Goal: Task Accomplishment & Management: Complete application form

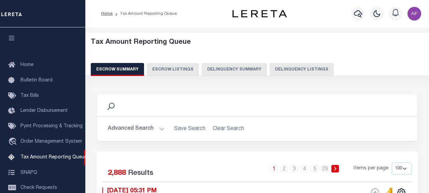
select select "100"
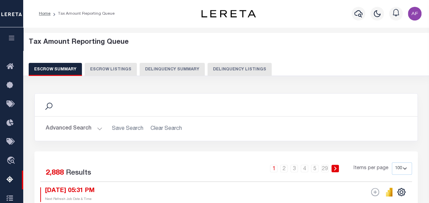
click at [223, 67] on button "Delinquency Listings" at bounding box center [240, 69] width 64 height 13
select select
select select "100"
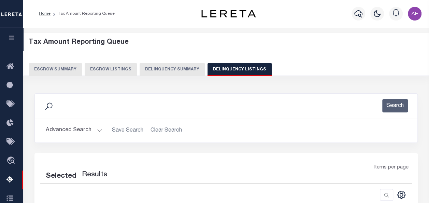
select select "100"
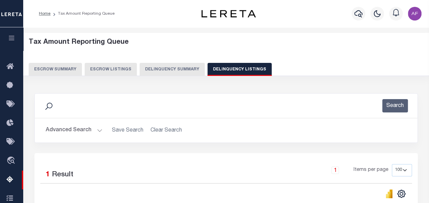
click at [63, 130] on button "Advanced Search" at bounding box center [74, 130] width 57 height 13
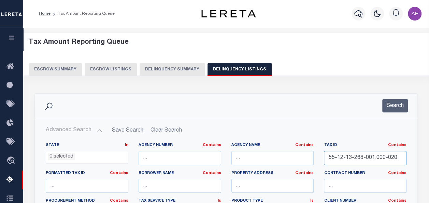
drag, startPoint x: 328, startPoint y: 159, endPoint x: 408, endPoint y: 159, distance: 79.9
click at [408, 159] on div "Tax ID Contains Contains Is 55-12-13-268-001.000-020" at bounding box center [365, 156] width 93 height 28
paste input "05-24-300-006.000-008"
type input "55-05-24-300-006.000-008"
click at [398, 107] on button "Search" at bounding box center [396, 105] width 26 height 13
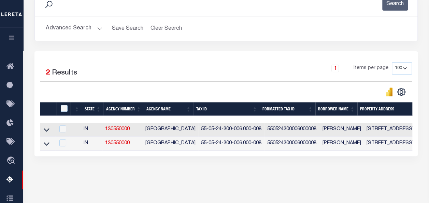
scroll to position [102, 0]
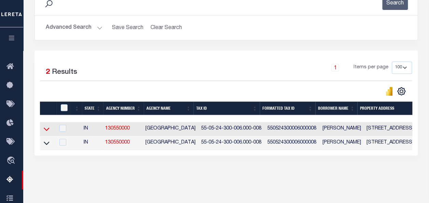
click at [47, 131] on icon at bounding box center [47, 128] width 6 height 7
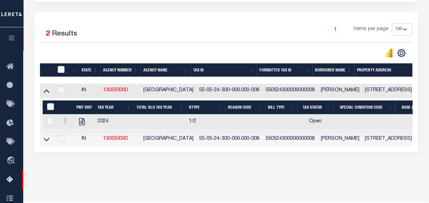
scroll to position [159, 0]
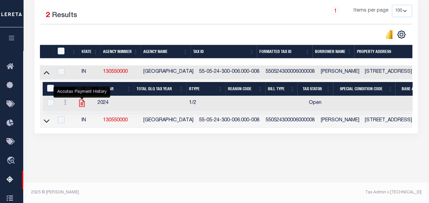
click at [84, 101] on icon "" at bounding box center [82, 103] width 9 height 9
checkbox input "true"
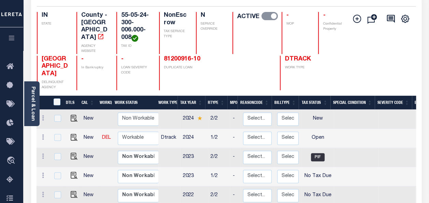
scroll to position [102, 0]
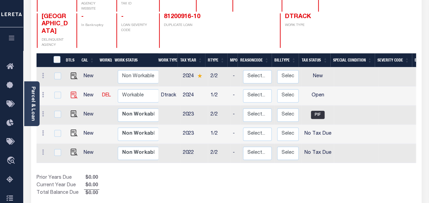
click at [72, 93] on img at bounding box center [74, 95] width 7 height 7
checkbox input "true"
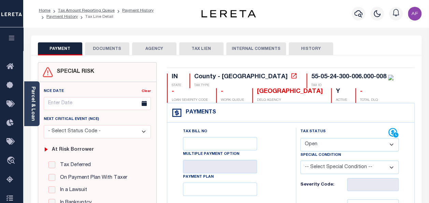
click at [316, 144] on select "- Select Status Code - Open Due/Unpaid Paid Incomplete No Tax Due Internal Refu…" at bounding box center [350, 144] width 98 height 13
select select "PYD"
click at [301, 138] on select "- Select Status Code - Open Due/Unpaid Paid Incomplete No Tax Due Internal Refu…" at bounding box center [350, 144] width 98 height 13
type input "[DATE]"
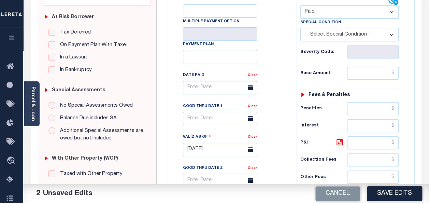
scroll to position [137, 0]
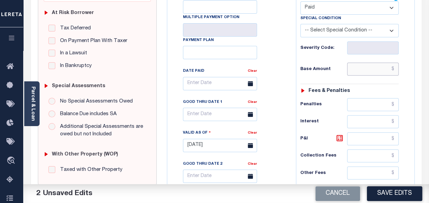
click at [364, 70] on input "text" at bounding box center [373, 69] width 52 height 13
paste input "1,110.99"
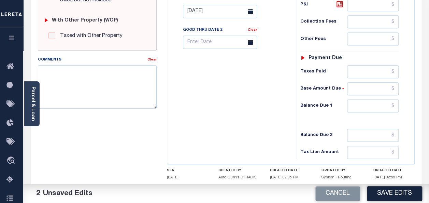
scroll to position [273, 0]
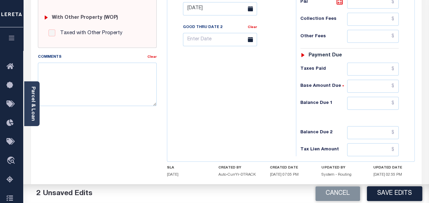
type input "$1,110.99"
click at [371, 72] on input "text" at bounding box center [373, 69] width 52 height 13
paste input "1,110.99"
type input "$1,110.99"
click at [376, 102] on input "text" at bounding box center [373, 103] width 52 height 13
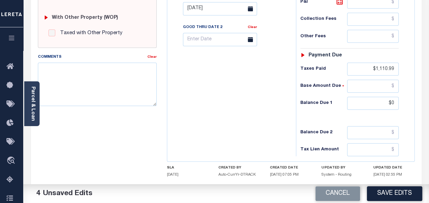
type input "$0.00"
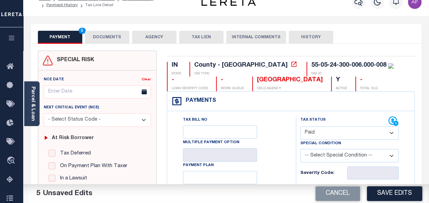
scroll to position [0, 0]
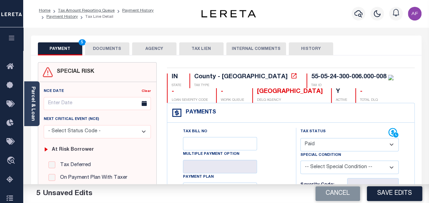
click at [105, 50] on button "DOCUMENTS" at bounding box center [107, 48] width 44 height 13
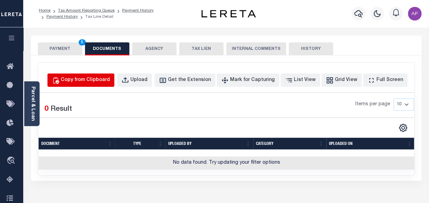
click at [107, 75] on button "Copy from Clipboard" at bounding box center [80, 79] width 67 height 13
select select "POP"
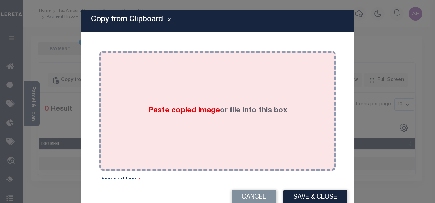
click at [192, 104] on div "Paste copied image or file into this box" at bounding box center [217, 110] width 226 height 109
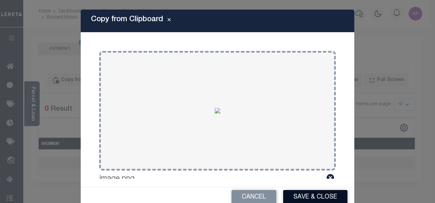
click at [295, 196] on button "Save & Close" at bounding box center [315, 197] width 64 height 15
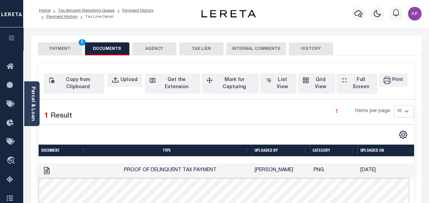
click at [57, 50] on button "PAYMENT 5" at bounding box center [60, 48] width 44 height 13
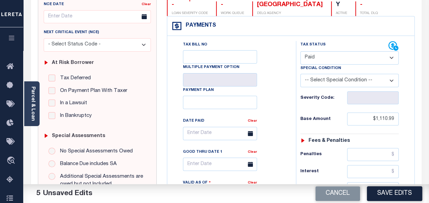
scroll to position [102, 0]
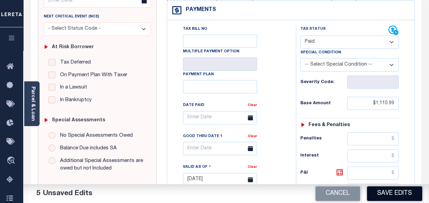
click at [385, 196] on button "Save Edits" at bounding box center [394, 193] width 55 height 15
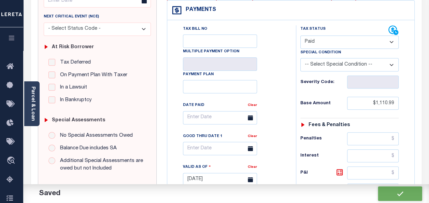
checkbox input "false"
type input "$1,110.99"
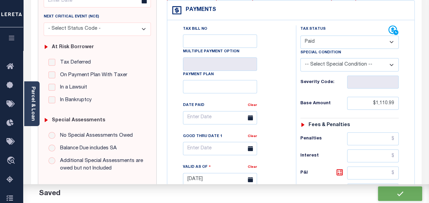
type input "$1,110.99"
type input "$0"
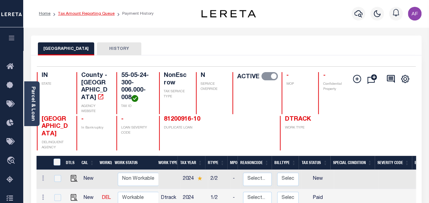
click at [80, 12] on link "Tax Amount Reporting Queue" at bounding box center [86, 14] width 57 height 4
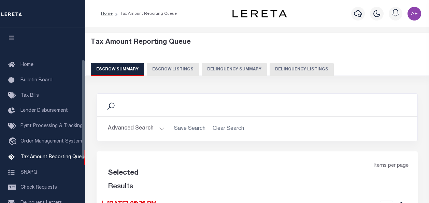
select select "100"
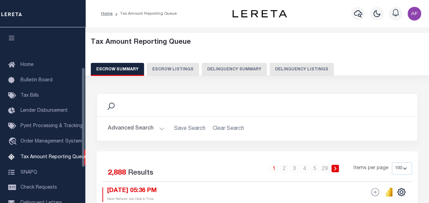
scroll to position [70, 0]
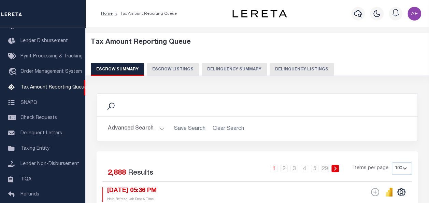
click at [283, 68] on button "Delinquency Listings" at bounding box center [302, 69] width 64 height 13
select select "100"
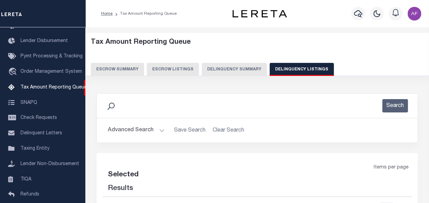
select select "100"
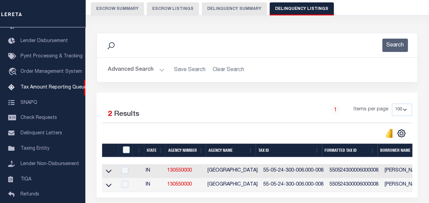
scroll to position [102, 0]
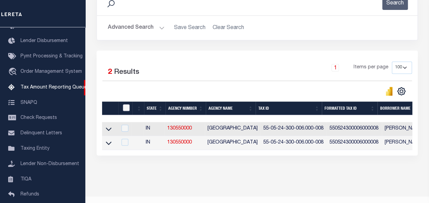
click at [127, 109] on input "checkbox" at bounding box center [126, 107] width 7 height 7
checkbox input "true"
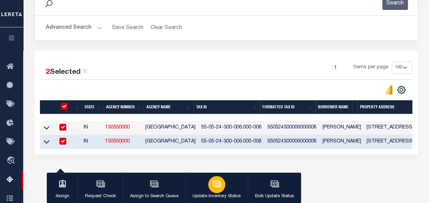
click at [214, 184] on icon "button" at bounding box center [216, 183] width 9 height 9
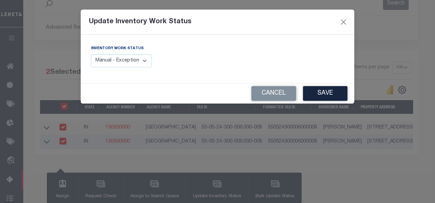
click at [111, 61] on select "Manual - Exception Pended - Awaiting Search Late Add Exception Completed" at bounding box center [121, 60] width 61 height 13
select select "4"
click at [91, 54] on select "Manual - Exception Pended - Awaiting Search Late Add Exception Completed" at bounding box center [121, 60] width 61 height 13
click at [329, 97] on button "Save" at bounding box center [325, 93] width 44 height 15
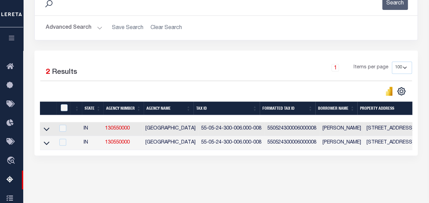
click at [51, 26] on button "Advanced Search" at bounding box center [74, 27] width 57 height 13
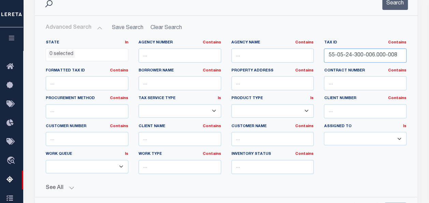
drag, startPoint x: 395, startPoint y: 52, endPoint x: 270, endPoint y: 52, distance: 125.0
click at [270, 52] on div "State In In AK AL AR AZ CA CO CT DC DE FL GA GU HI IA ID IL IN KS KY LA MA MD M…" at bounding box center [226, 109] width 371 height 139
paste input "18-200-001.000-016"
type input "55-05-18-200-001.000-016"
click at [388, 5] on button "Search" at bounding box center [396, 3] width 26 height 13
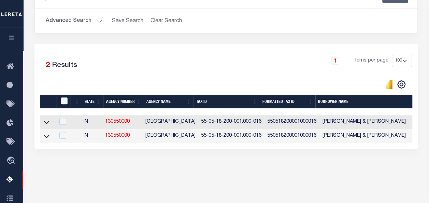
scroll to position [159, 0]
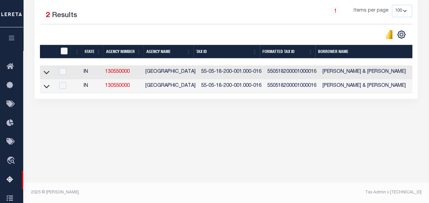
click at [50, 74] on link at bounding box center [47, 71] width 8 height 5
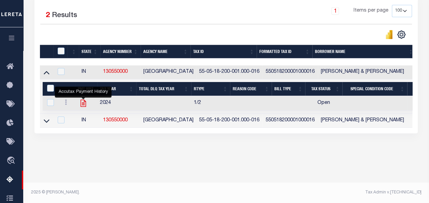
click at [84, 105] on icon "" at bounding box center [83, 103] width 5 height 7
checkbox input "true"
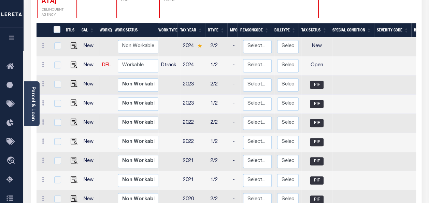
scroll to position [137, 0]
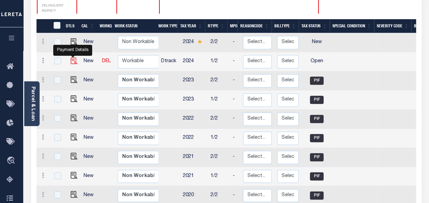
click at [72, 57] on img "" at bounding box center [74, 60] width 7 height 7
checkbox input "true"
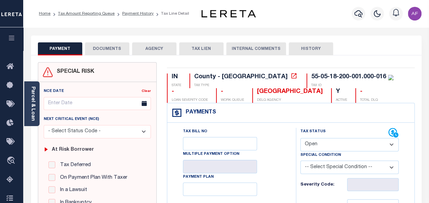
click at [323, 148] on select "- Select Status Code - Open Due/Unpaid Paid Incomplete No Tax Due Internal Refu…" at bounding box center [350, 144] width 98 height 13
select select "PYD"
click at [301, 138] on select "- Select Status Code - Open Due/Unpaid Paid Incomplete No Tax Due Internal Refu…" at bounding box center [350, 144] width 98 height 13
type input "[DATE]"
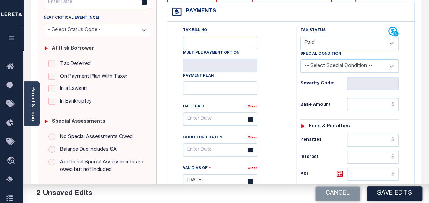
scroll to position [102, 0]
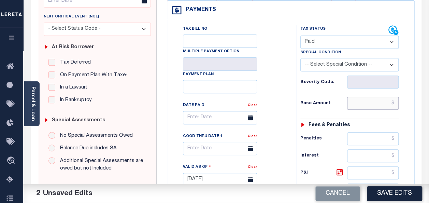
click at [349, 105] on input "text" at bounding box center [373, 103] width 52 height 13
paste input "1,420.88"
type input "$1,420.88"
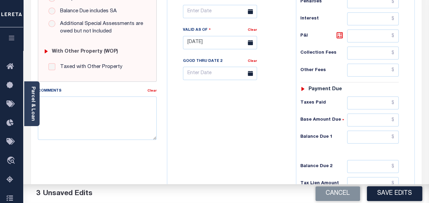
scroll to position [273, 0]
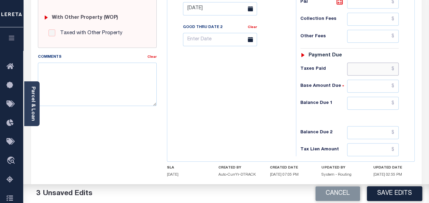
click at [370, 68] on input "text" at bounding box center [373, 69] width 52 height 13
paste input "1,420.88"
type input "$1,420.88"
click at [376, 97] on input "text" at bounding box center [373, 103] width 52 height 13
type input "$0.00"
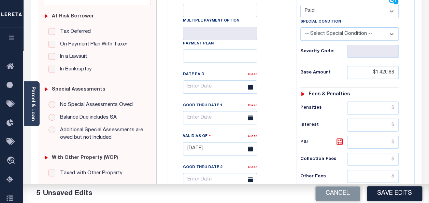
scroll to position [0, 0]
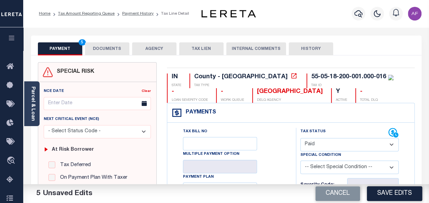
click at [112, 53] on button "DOCUMENTS" at bounding box center [107, 48] width 44 height 13
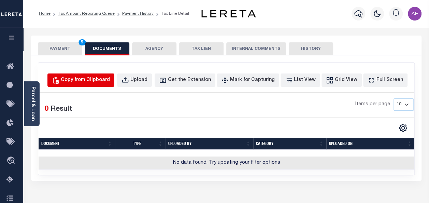
click at [103, 84] on button "Copy from Clipboard" at bounding box center [80, 79] width 67 height 13
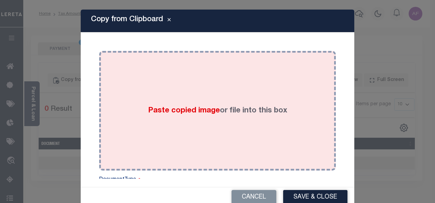
click at [125, 85] on div "Paste copied image or file into this box" at bounding box center [217, 110] width 226 height 109
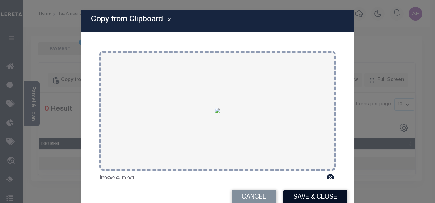
click at [321, 200] on button "Save & Close" at bounding box center [315, 197] width 64 height 15
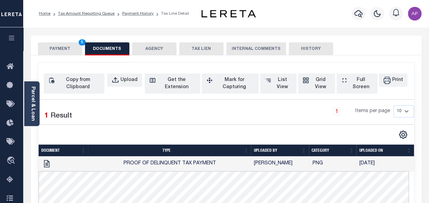
click at [47, 51] on button "PAYMENT 5" at bounding box center [60, 48] width 44 height 13
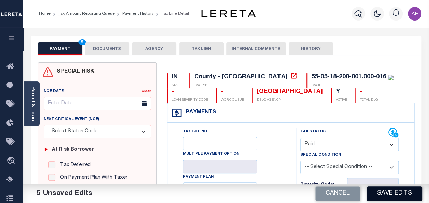
click at [383, 194] on button "Save Edits" at bounding box center [394, 193] width 55 height 15
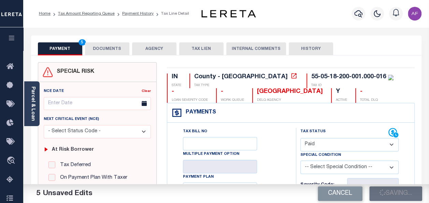
checkbox input "false"
type input "$1,420.88"
type input "$0"
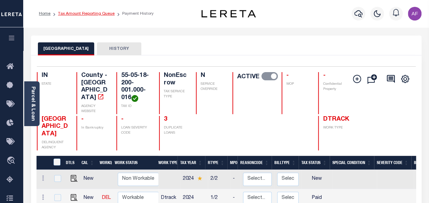
click at [74, 14] on link "Tax Amount Reporting Queue" at bounding box center [86, 14] width 57 height 4
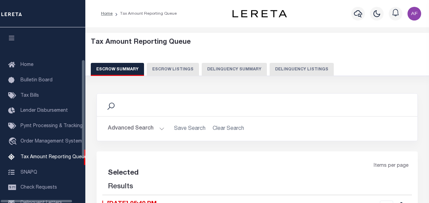
select select "100"
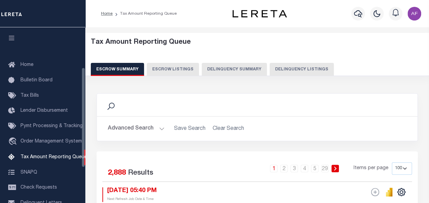
scroll to position [70, 0]
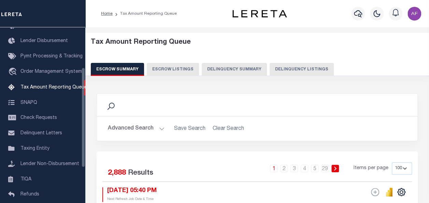
click at [290, 65] on button "Delinquency Listings" at bounding box center [302, 69] width 64 height 13
select select "100"
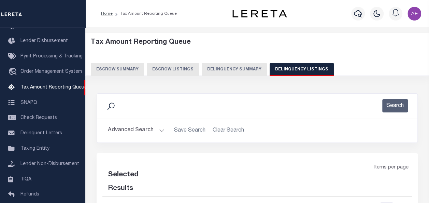
select select "100"
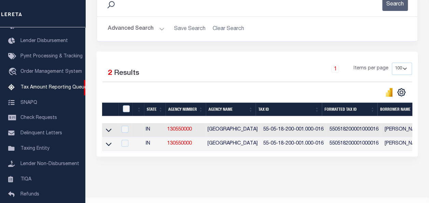
scroll to position [102, 0]
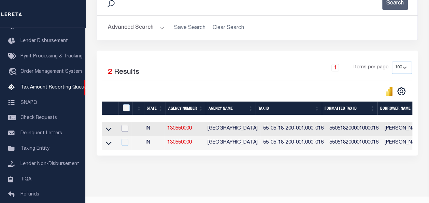
click at [125, 128] on input "checkbox" at bounding box center [125, 128] width 7 height 7
checkbox input "true"
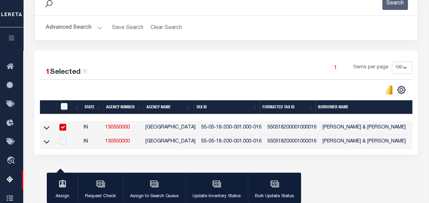
click at [64, 108] on input "checkbox" at bounding box center [64, 106] width 7 height 7
checkbox input "true"
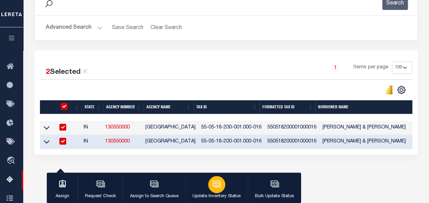
click at [228, 186] on button "Update Inventory Status" at bounding box center [216, 188] width 63 height 31
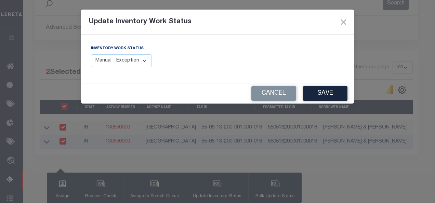
click at [112, 63] on select "Manual - Exception Pended - Awaiting Search Late Add Exception Completed" at bounding box center [121, 60] width 61 height 13
click at [132, 64] on select "Manual - Exception Pended - Awaiting Search Late Add Exception Completed" at bounding box center [121, 60] width 61 height 13
select select "4"
click at [91, 54] on select "Manual - Exception Pended - Awaiting Search Late Add Exception Completed" at bounding box center [121, 60] width 61 height 13
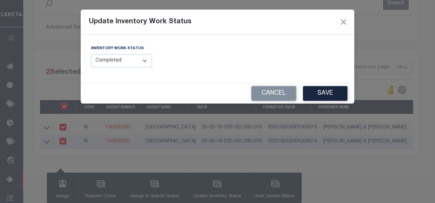
click at [313, 95] on button "Save" at bounding box center [325, 93] width 44 height 15
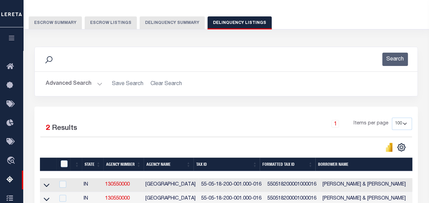
scroll to position [34, 0]
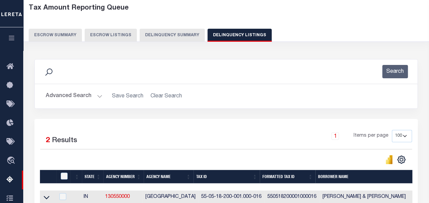
click at [68, 98] on button "Advanced Search" at bounding box center [74, 95] width 57 height 13
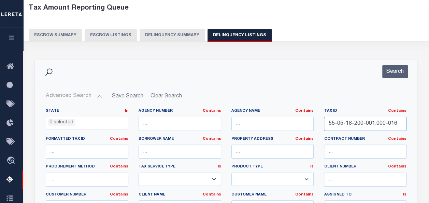
drag, startPoint x: 397, startPoint y: 122, endPoint x: 288, endPoint y: 124, distance: 109.7
click at [288, 124] on div "State In In AK AL AR AZ CA CO CT DC DE FL GA GU HI IA ID IL IN KS KY LA MA MD M…" at bounding box center [226, 177] width 371 height 139
paste input "7-300-014"
type input "55-05-17-300-014.000-016"
click at [396, 71] on button "Search" at bounding box center [396, 71] width 26 height 13
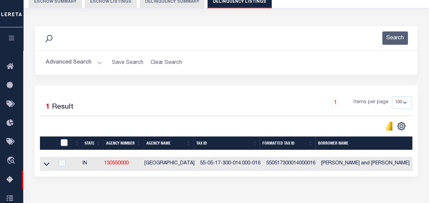
scroll to position [102, 0]
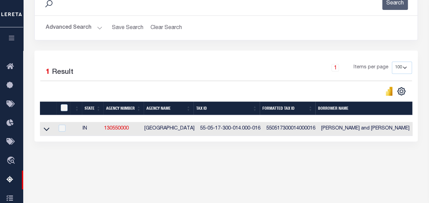
click at [43, 130] on link at bounding box center [47, 128] width 8 height 5
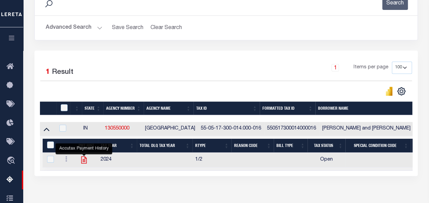
click at [84, 161] on icon "" at bounding box center [83, 159] width 5 height 7
checkbox input "true"
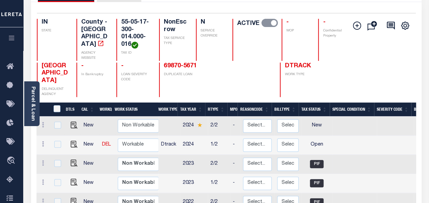
scroll to position [68, 0]
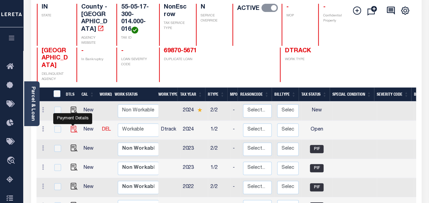
click at [71, 126] on img "" at bounding box center [74, 129] width 7 height 7
checkbox input "true"
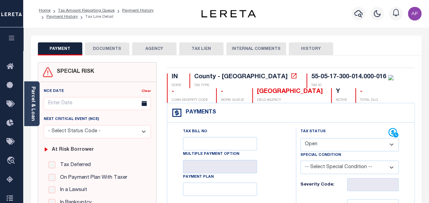
click at [320, 140] on select "- Select Status Code - Open Due/Unpaid Paid Incomplete No Tax Due Internal Refu…" at bounding box center [350, 144] width 98 height 13
select select "PYD"
click at [301, 138] on select "- Select Status Code - Open Due/Unpaid Paid Incomplete No Tax Due Internal Refu…" at bounding box center [350, 144] width 98 height 13
type input "[DATE]"
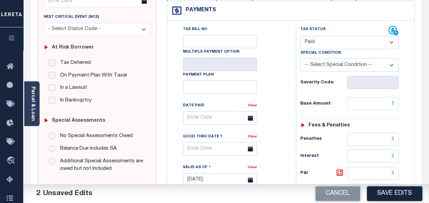
scroll to position [102, 0]
click at [364, 102] on input "text" at bounding box center [373, 103] width 52 height 13
paste input "1,161.80"
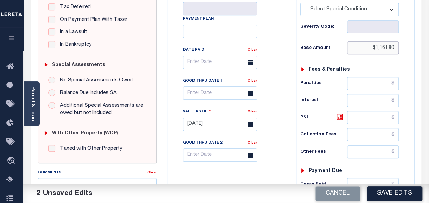
scroll to position [239, 0]
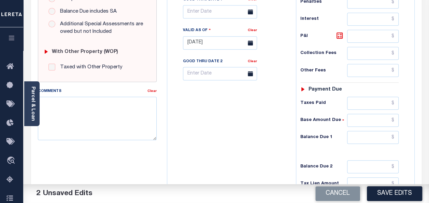
type input "$1,161.80"
click at [372, 100] on input "text" at bounding box center [373, 103] width 52 height 13
paste input "1,161.80"
type input "$1,161.80"
click at [383, 133] on input "text" at bounding box center [373, 137] width 52 height 13
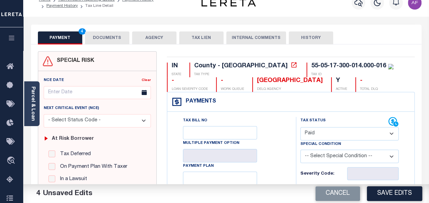
scroll to position [0, 0]
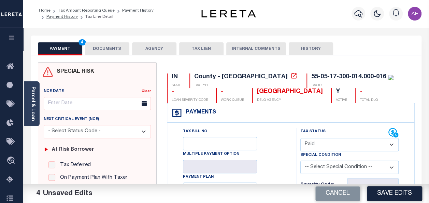
type input "$0.00"
click at [96, 49] on button "DOCUMENTS" at bounding box center [107, 48] width 44 height 13
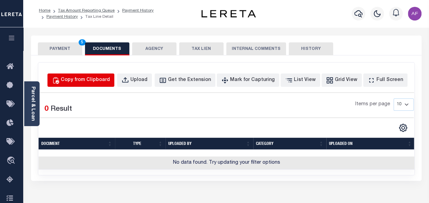
click at [96, 80] on div "Copy from Clipboard" at bounding box center [85, 81] width 49 height 8
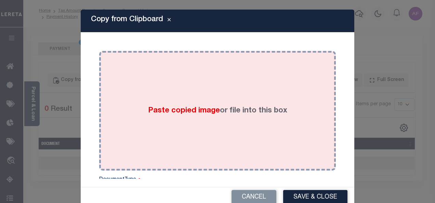
click at [139, 88] on div "Paste copied image or file into this box" at bounding box center [217, 110] width 226 height 109
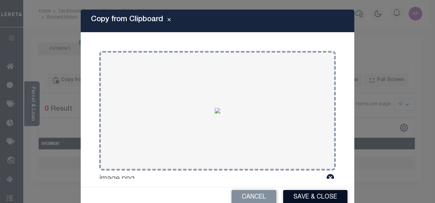
click at [292, 196] on button "Save & Close" at bounding box center [315, 197] width 64 height 15
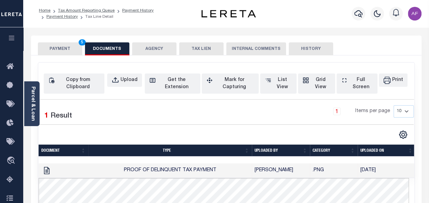
click at [60, 47] on button "PAYMENT 5" at bounding box center [60, 48] width 44 height 13
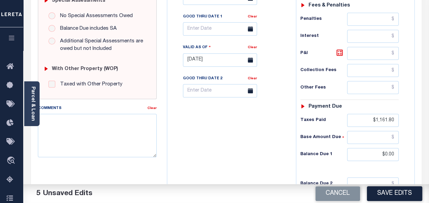
scroll to position [239, 0]
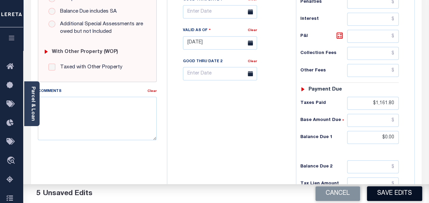
click at [399, 189] on button "Save Edits" at bounding box center [394, 193] width 55 height 15
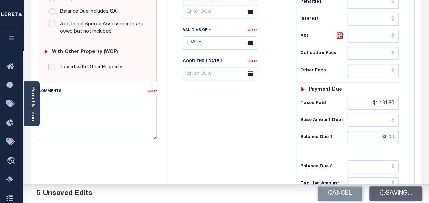
checkbox input "false"
type input "$1,161.8"
type input "$0"
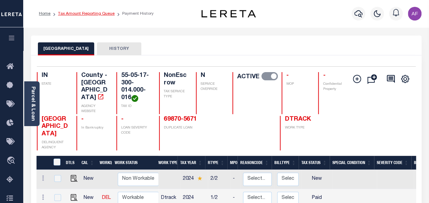
click at [89, 14] on link "Tax Amount Reporting Queue" at bounding box center [86, 14] width 57 height 4
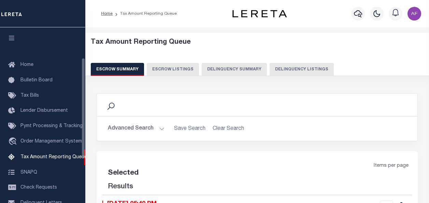
click at [305, 70] on button "Delinquency Listings" at bounding box center [302, 69] width 64 height 13
select select "100"
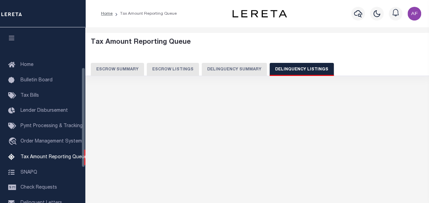
scroll to position [70, 0]
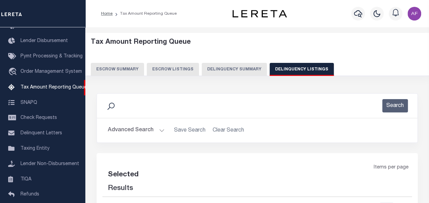
select select "100"
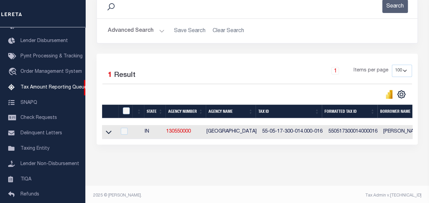
scroll to position [102, 0]
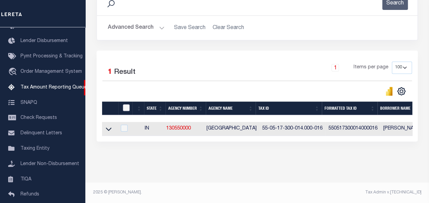
click at [126, 108] on input "checkbox" at bounding box center [126, 107] width 7 height 7
checkbox input "true"
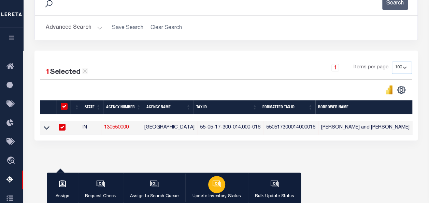
click at [226, 193] on p "Update Inventory Status" at bounding box center [217, 196] width 49 height 7
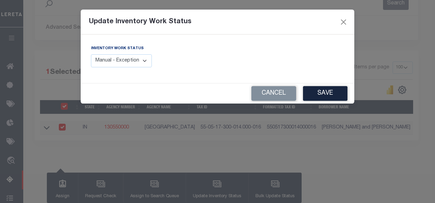
click at [120, 56] on select "Manual - Exception Pended - Awaiting Search Late Add Exception Completed" at bounding box center [121, 60] width 61 height 13
select select "4"
click at [91, 54] on select "Manual - Exception Pended - Awaiting Search Late Add Exception Completed" at bounding box center [121, 60] width 61 height 13
click at [327, 97] on button "Save" at bounding box center [325, 93] width 44 height 15
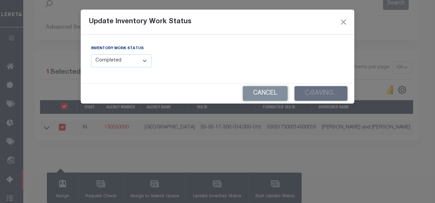
click at [327, 97] on div "Cancel Saving..." at bounding box center [217, 93] width 273 height 20
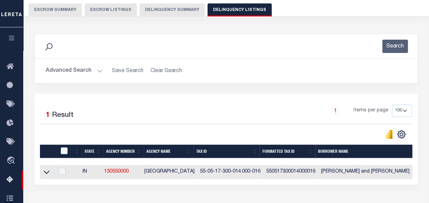
scroll to position [0, 0]
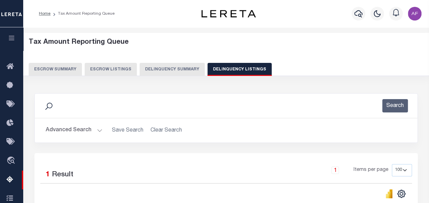
click at [65, 128] on button "Advanced Search" at bounding box center [74, 130] width 57 height 13
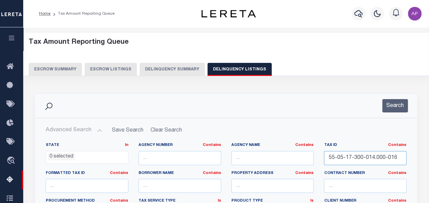
drag, startPoint x: 398, startPoint y: 156, endPoint x: 275, endPoint y: 148, distance: 123.2
paste input "5-400-001.003-004"
type input "55-05-15-400-001.003-004"
click at [390, 102] on button "Search" at bounding box center [396, 105] width 26 height 13
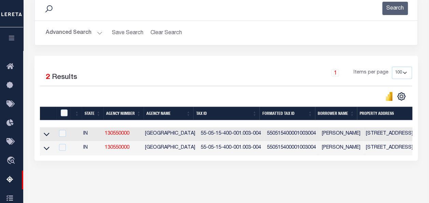
scroll to position [102, 0]
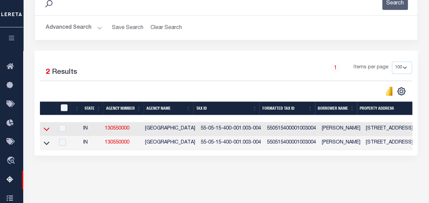
click at [47, 130] on icon at bounding box center [47, 129] width 6 height 3
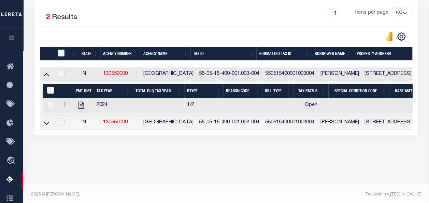
scroll to position [159, 0]
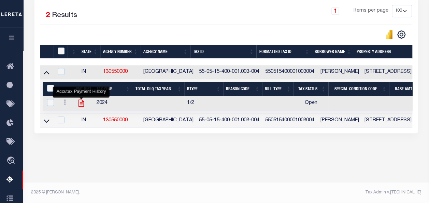
click at [80, 105] on icon "" at bounding box center [81, 103] width 9 height 9
checkbox input "true"
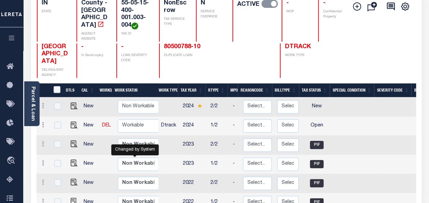
scroll to position [102, 0]
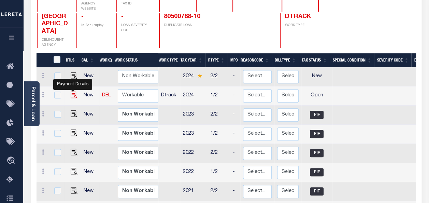
click at [71, 92] on img "" at bounding box center [74, 95] width 7 height 7
checkbox input "true"
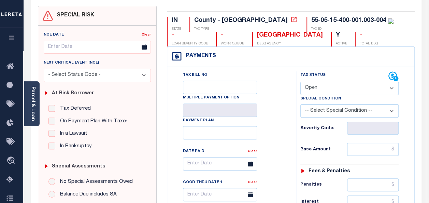
scroll to position [68, 0]
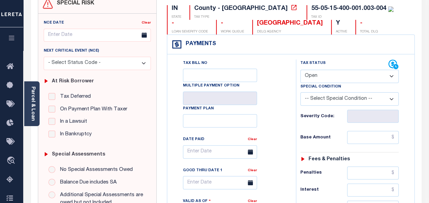
click at [313, 71] on select "- Select Status Code - Open Due/Unpaid Paid Incomplete No Tax Due Internal Refu…" at bounding box center [350, 76] width 98 height 13
select select "PYD"
click at [301, 70] on select "- Select Status Code - Open Due/Unpaid Paid Incomplete No Tax Due Internal Refu…" at bounding box center [350, 76] width 98 height 13
type input "08/18/2025"
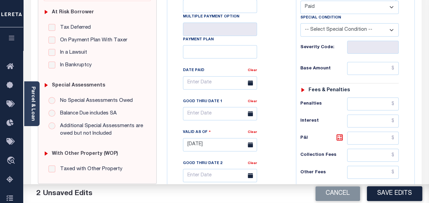
scroll to position [171, 0]
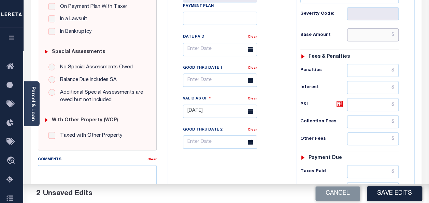
click at [372, 38] on input "text" at bounding box center [373, 34] width 52 height 13
paste input "2,165.58"
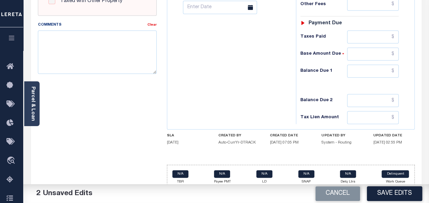
scroll to position [307, 0]
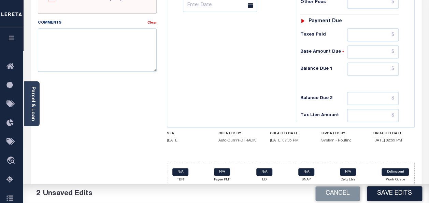
type input "$2,165.58"
click at [373, 36] on input "text" at bounding box center [373, 34] width 52 height 13
paste input "2,165.58"
type input "$2,165.58"
click at [378, 66] on input "text" at bounding box center [373, 69] width 52 height 13
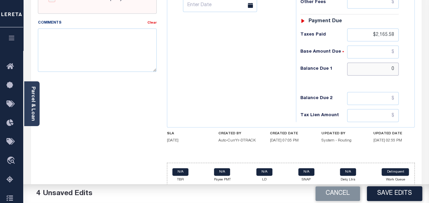
type input "$0"
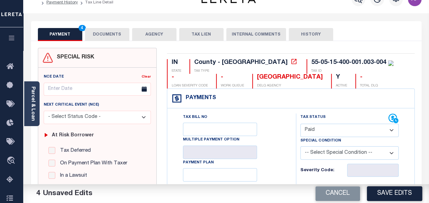
scroll to position [0, 0]
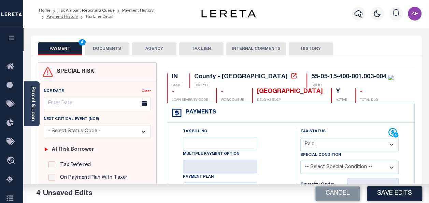
click at [100, 46] on button "DOCUMENTS" at bounding box center [107, 48] width 44 height 13
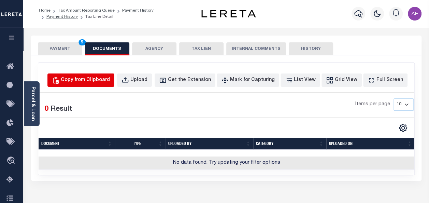
click at [100, 82] on div "Copy from Clipboard" at bounding box center [85, 81] width 49 height 8
select select "POP"
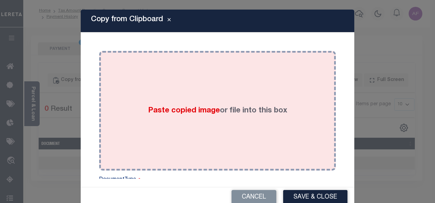
click at [165, 89] on div "Paste copied image or file into this box" at bounding box center [217, 110] width 226 height 109
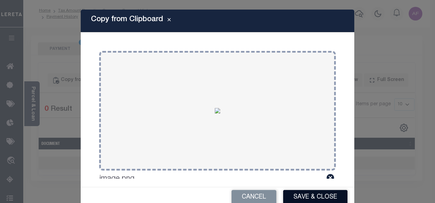
click at [297, 197] on button "Save & Close" at bounding box center [315, 197] width 64 height 15
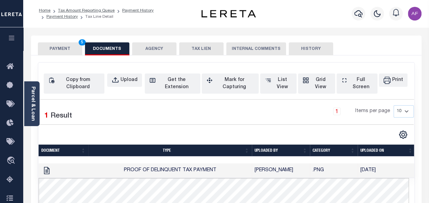
click at [54, 46] on button "PAYMENT 5" at bounding box center [60, 48] width 44 height 13
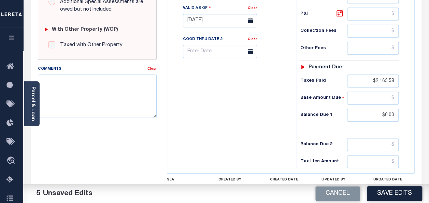
scroll to position [307, 0]
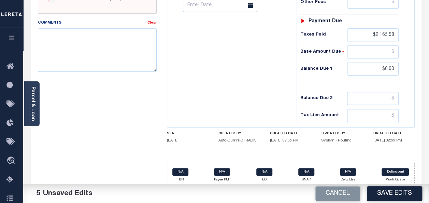
click at [393, 196] on button "Save Edits" at bounding box center [394, 193] width 55 height 15
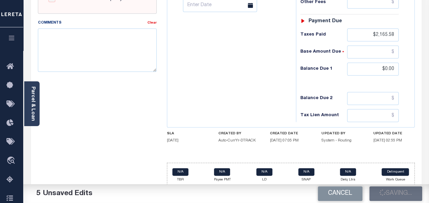
checkbox input "false"
type input "$2,165.58"
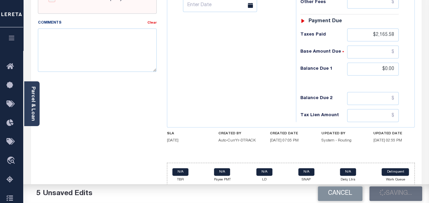
type input "$2,165.58"
type input "$0"
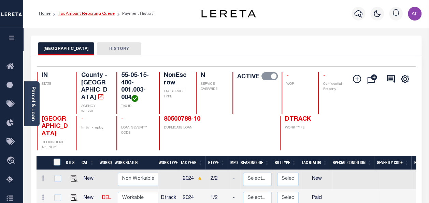
click at [82, 13] on link "Tax Amount Reporting Queue" at bounding box center [86, 14] width 57 height 4
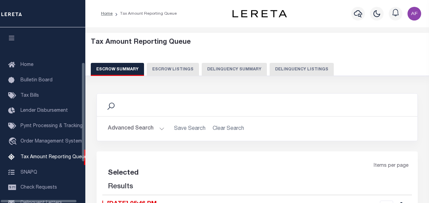
click at [293, 72] on button "Delinquency Listings" at bounding box center [302, 69] width 64 height 13
select select "100"
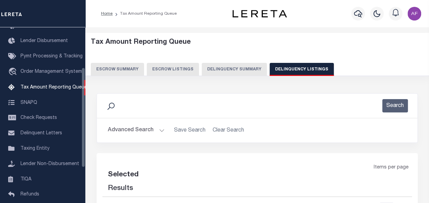
scroll to position [70, 0]
select select "100"
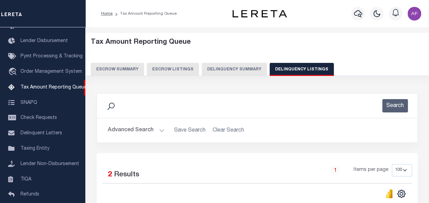
scroll to position [121, 0]
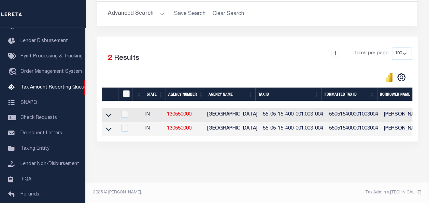
click at [126, 90] on input "checkbox" at bounding box center [126, 93] width 7 height 7
checkbox input "true"
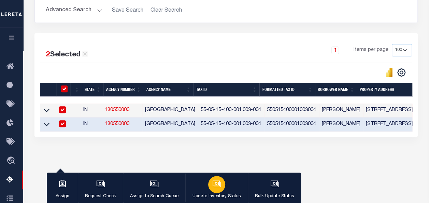
click at [215, 183] on icon "button" at bounding box center [216, 183] width 9 height 9
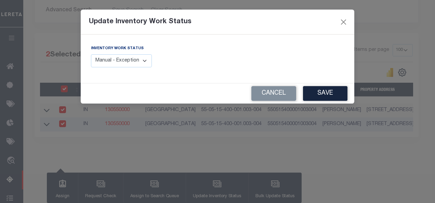
click at [133, 56] on select "Manual - Exception Pended - Awaiting Search Late Add Exception Completed" at bounding box center [121, 60] width 61 height 13
click at [130, 67] on select "Manual - Exception Pended - Awaiting Search Late Add Exception Completed" at bounding box center [121, 60] width 61 height 13
select select "4"
click at [91, 54] on select "Manual - Exception Pended - Awaiting Search Late Add Exception Completed" at bounding box center [121, 60] width 61 height 13
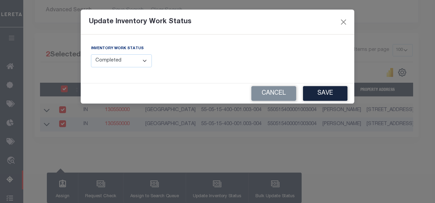
click at [326, 96] on button "Save" at bounding box center [325, 93] width 44 height 15
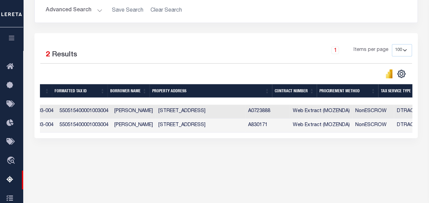
scroll to position [0, 130]
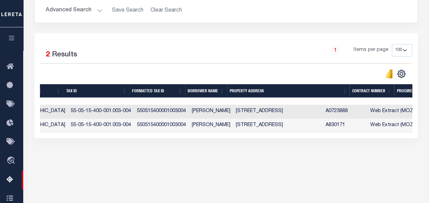
click at [63, 10] on button "Advanced Search" at bounding box center [74, 10] width 57 height 13
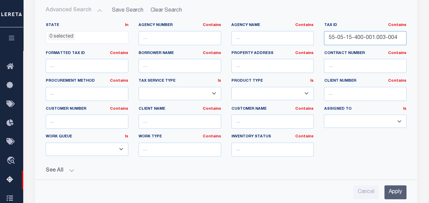
drag, startPoint x: 399, startPoint y: 36, endPoint x: 233, endPoint y: 31, distance: 165.4
click at [233, 31] on div "State In In AK AL AR AZ CA CO CT DC DE FL GA GU HI IA ID IL IN KS [GEOGRAPHIC_D…" at bounding box center [226, 92] width 371 height 139
paste input "01-300-005.001-005"
type input "55-05-01-300-005.001-005"
click at [400, 191] on input "Apply" at bounding box center [396, 192] width 22 height 14
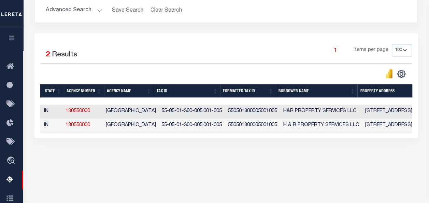
scroll to position [0, 0]
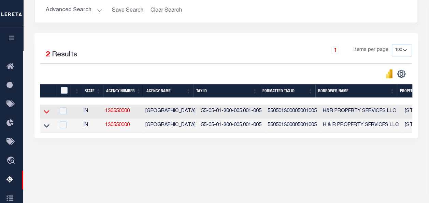
click at [47, 112] on icon at bounding box center [47, 111] width 6 height 7
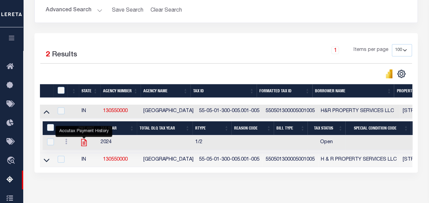
click at [86, 142] on icon "" at bounding box center [83, 142] width 5 height 7
checkbox input "true"
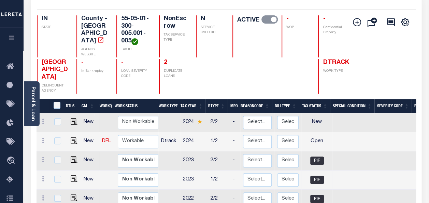
scroll to position [102, 0]
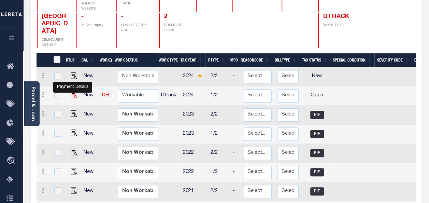
click at [73, 92] on img "" at bounding box center [74, 95] width 7 height 7
checkbox input "true"
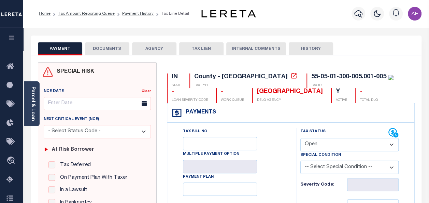
click at [320, 146] on select "- Select Status Code - Open Due/Unpaid Paid Incomplete No Tax Due Internal Refu…" at bounding box center [350, 144] width 98 height 13
select select "PYD"
click at [301, 138] on select "- Select Status Code - Open Due/Unpaid Paid Incomplete No Tax Due Internal Refu…" at bounding box center [350, 144] width 98 height 13
type input "[DATE]"
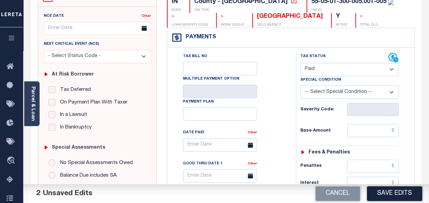
scroll to position [102, 0]
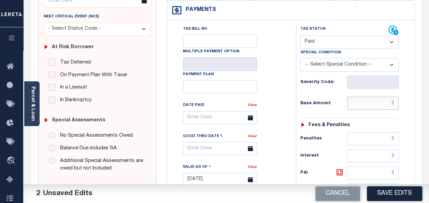
click at [354, 105] on input "text" at bounding box center [373, 103] width 52 height 13
paste input "9,661.43"
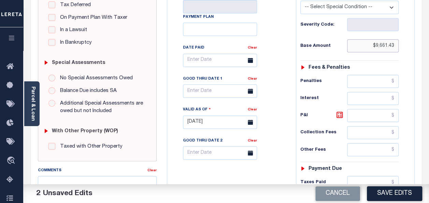
scroll to position [239, 0]
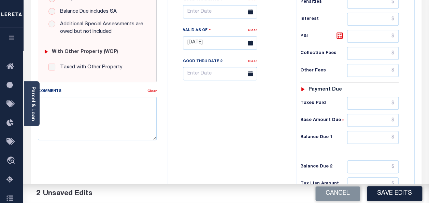
type input "$9,661.43"
click at [365, 98] on input "text" at bounding box center [373, 103] width 52 height 13
paste input "9,661.43"
type input "$9,661.43"
click at [380, 131] on input "text" at bounding box center [373, 137] width 52 height 13
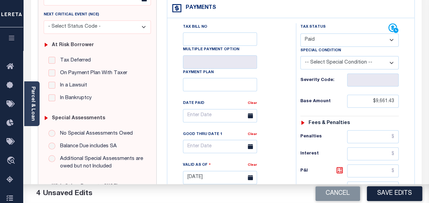
scroll to position [0, 0]
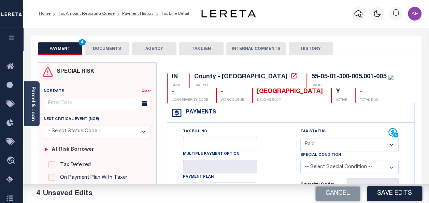
type input "$0.00"
click at [101, 46] on button "DOCUMENTS" at bounding box center [107, 48] width 44 height 13
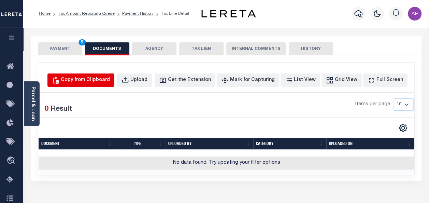
click at [93, 80] on div "Copy from Clipboard" at bounding box center [85, 81] width 49 height 8
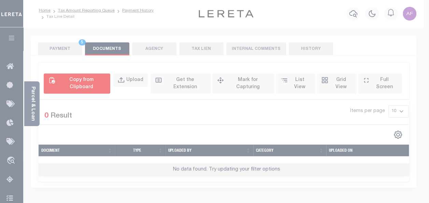
select select "POP"
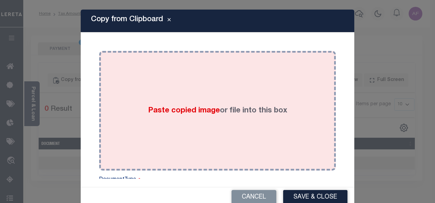
click at [172, 83] on div "Paste copied image or file into this box" at bounding box center [217, 110] width 226 height 109
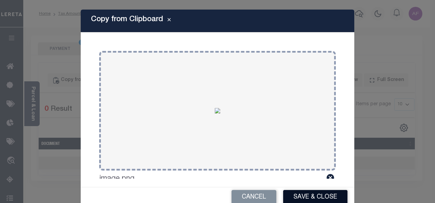
click at [296, 198] on button "Save & Close" at bounding box center [315, 197] width 64 height 15
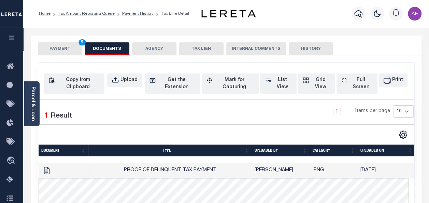
click at [61, 46] on button "PAYMENT 5" at bounding box center [60, 48] width 44 height 13
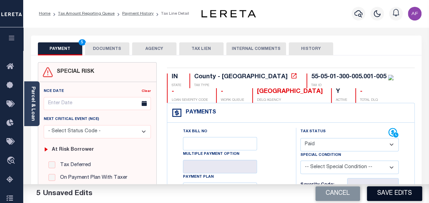
click at [396, 190] on button "Save Edits" at bounding box center [394, 193] width 55 height 15
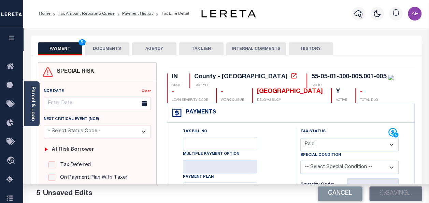
checkbox input "false"
type input "$9,661.43"
type input "$0"
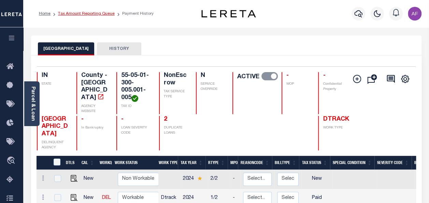
click at [78, 13] on link "Tax Amount Reporting Queue" at bounding box center [86, 14] width 57 height 4
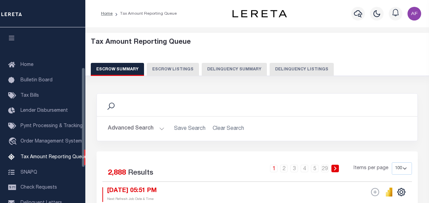
click at [307, 68] on button "Delinquency Listings" at bounding box center [302, 69] width 64 height 13
select select "100"
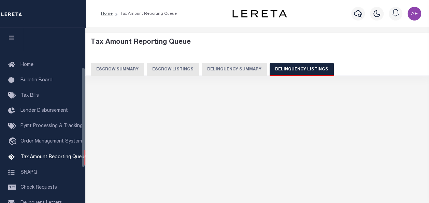
scroll to position [70, 0]
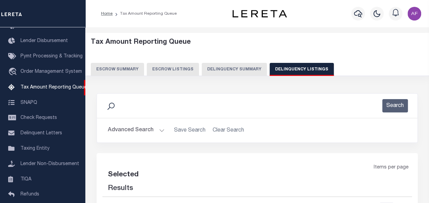
select select "100"
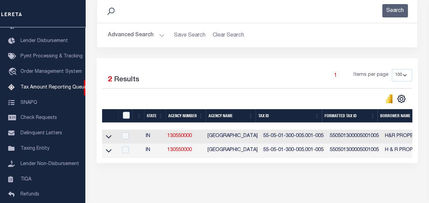
scroll to position [121, 0]
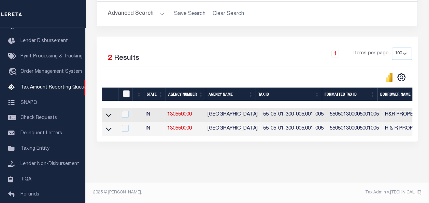
click at [129, 90] on input "checkbox" at bounding box center [126, 93] width 7 height 7
checkbox input "true"
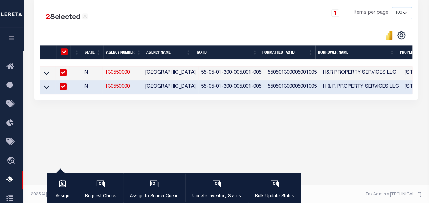
scroll to position [159, 0]
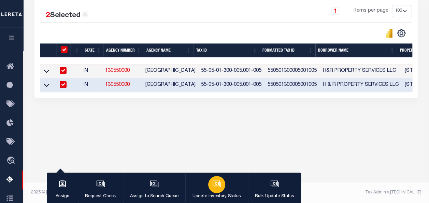
click at [208, 185] on div "button" at bounding box center [216, 184] width 17 height 17
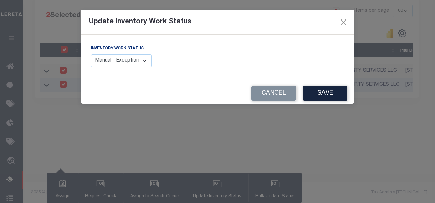
click at [109, 60] on select "Manual - Exception Pended - Awaiting Search Late Add Exception Completed" at bounding box center [121, 60] width 61 height 13
select select "4"
click at [91, 54] on select "Manual - Exception Pended - Awaiting Search Late Add Exception Completed" at bounding box center [121, 60] width 61 height 13
click at [324, 96] on button "Save" at bounding box center [325, 93] width 44 height 15
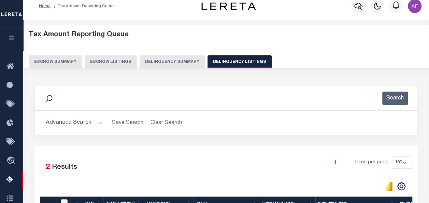
scroll to position [0, 0]
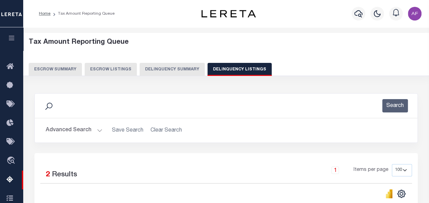
click at [83, 132] on button "Advanced Search" at bounding box center [74, 130] width 57 height 13
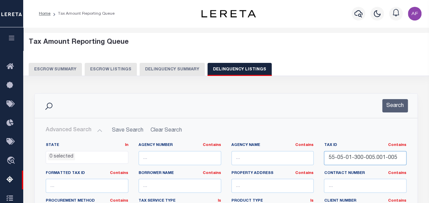
drag, startPoint x: 403, startPoint y: 156, endPoint x: 297, endPoint y: 158, distance: 105.6
paste input "4-26-135-004.000-010"
type input "55-04-26-135-004.000-010"
click at [392, 103] on button "Search" at bounding box center [396, 105] width 26 height 13
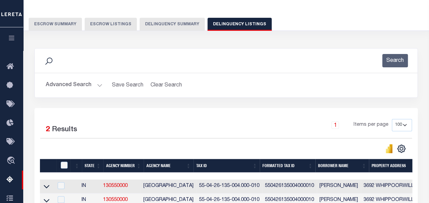
scroll to position [102, 0]
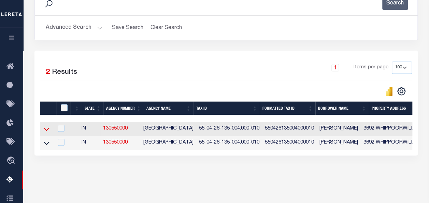
click at [48, 129] on icon at bounding box center [47, 128] width 6 height 7
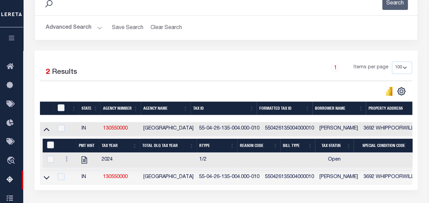
scroll to position [159, 0]
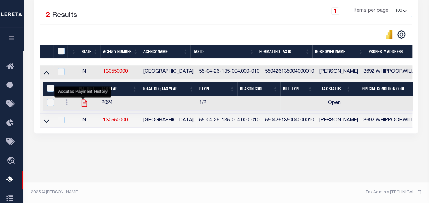
click at [81, 104] on icon "" at bounding box center [84, 103] width 9 height 9
checkbox input "true"
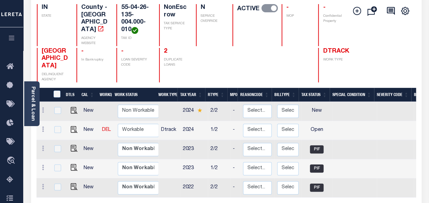
scroll to position [68, 0]
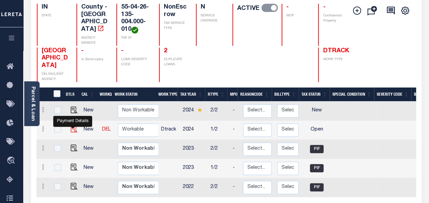
click at [72, 126] on img "" at bounding box center [74, 129] width 7 height 7
checkbox input "true"
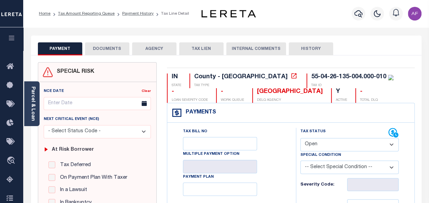
click at [335, 143] on select "- Select Status Code - Open Due/Unpaid Paid Incomplete No Tax Due Internal Refu…" at bounding box center [350, 144] width 98 height 13
select select "PYD"
click at [301, 138] on select "- Select Status Code - Open Due/Unpaid Paid Incomplete No Tax Due Internal Refu…" at bounding box center [350, 144] width 98 height 13
type input "[DATE]"
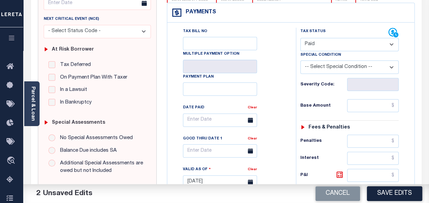
scroll to position [102, 0]
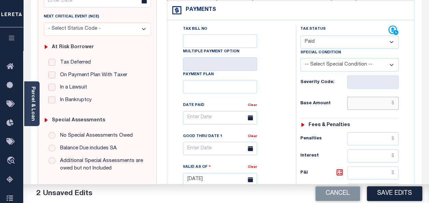
click at [371, 100] on input "text" at bounding box center [373, 103] width 52 height 13
click at [382, 101] on input "text" at bounding box center [373, 103] width 52 height 13
click at [374, 103] on input "text" at bounding box center [373, 103] width 52 height 13
paste input "1,717.53"
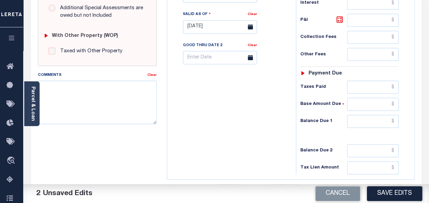
scroll to position [307, 0]
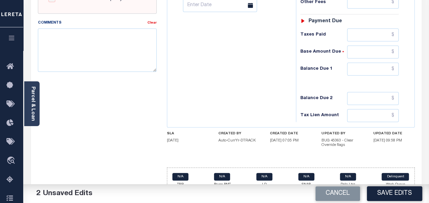
type input "$1,717.53"
click at [368, 37] on input "text" at bounding box center [373, 34] width 52 height 13
paste input "1,717.53"
type input "$1,717.53"
click at [390, 65] on input "text" at bounding box center [373, 69] width 52 height 13
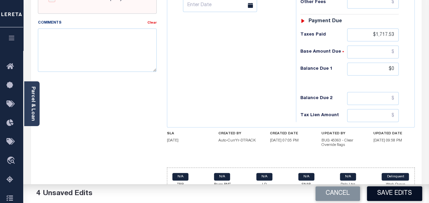
type input "$0.00"
click at [380, 191] on button "Save Edits" at bounding box center [394, 193] width 55 height 15
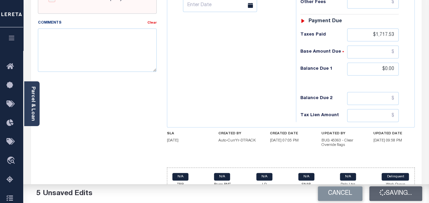
checkbox input "false"
type input "$1,717.53"
type input "$0"
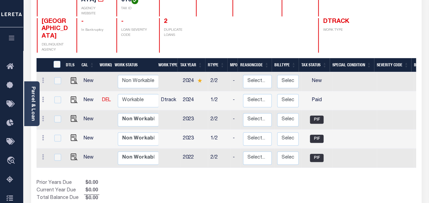
scroll to position [102, 0]
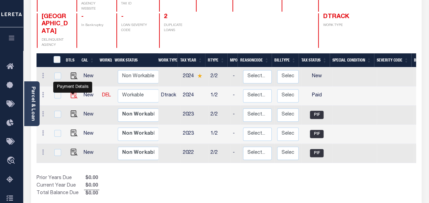
click at [71, 92] on img "" at bounding box center [74, 95] width 7 height 7
checkbox input "true"
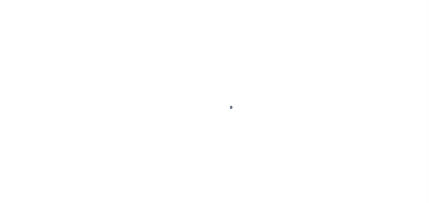
select select "PYD"
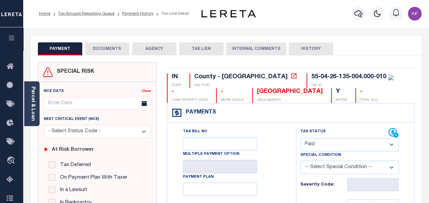
click at [112, 51] on button "DOCUMENTS" at bounding box center [107, 48] width 44 height 13
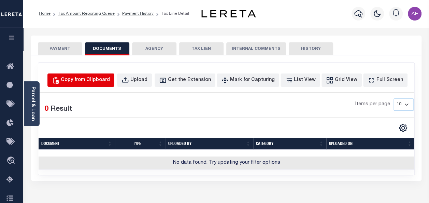
click at [104, 82] on div "Copy from Clipboard" at bounding box center [85, 81] width 49 height 8
select select "POP"
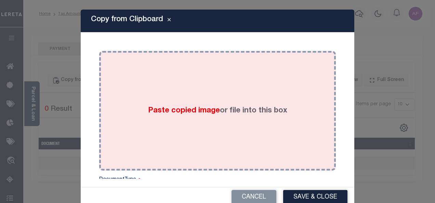
click at [193, 81] on div "Paste copied image or file into this box" at bounding box center [217, 110] width 226 height 109
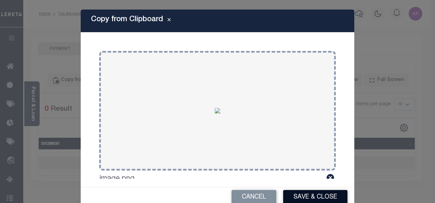
click at [298, 190] on button "Save & Close" at bounding box center [315, 197] width 64 height 15
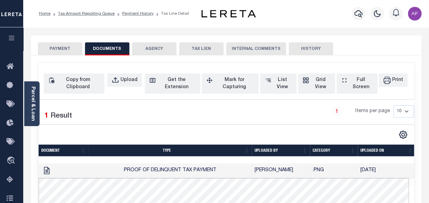
click at [53, 46] on button "PAYMENT" at bounding box center [60, 48] width 44 height 13
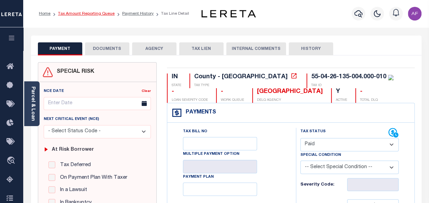
click at [81, 14] on link "Tax Amount Reporting Queue" at bounding box center [86, 14] width 57 height 4
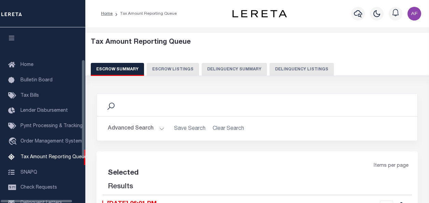
click at [290, 65] on button "Delinquency Listings" at bounding box center [302, 69] width 64 height 13
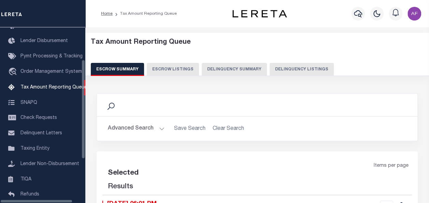
select select "100"
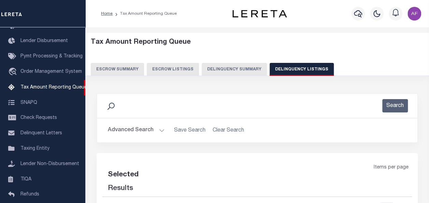
select select "100"
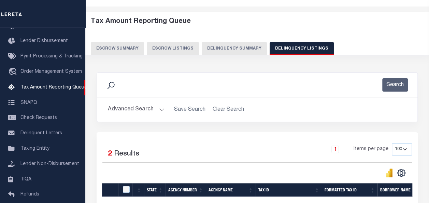
scroll to position [121, 0]
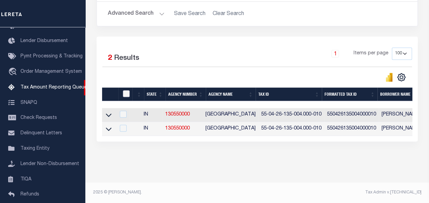
click at [127, 90] on input "checkbox" at bounding box center [126, 93] width 7 height 7
checkbox input "true"
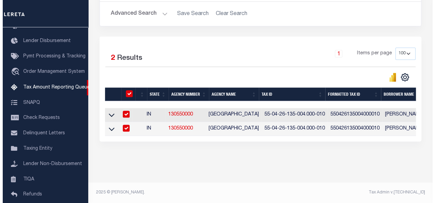
scroll to position [120, 0]
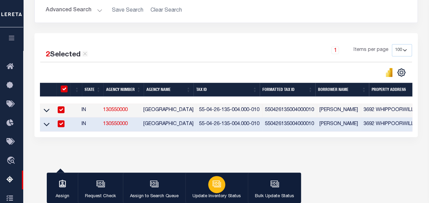
click at [214, 187] on icon "button" at bounding box center [216, 183] width 9 height 9
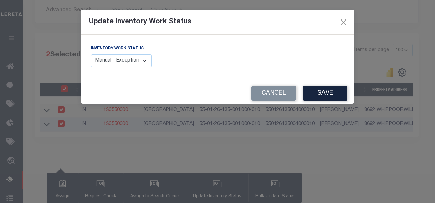
click at [100, 62] on select "Manual - Exception Pended - Awaiting Search Late Add Exception Completed" at bounding box center [121, 60] width 61 height 13
select select "4"
click at [91, 54] on select "Manual - Exception Pended - Awaiting Search Late Add Exception Completed" at bounding box center [121, 60] width 61 height 13
click at [314, 95] on button "Save" at bounding box center [325, 93] width 44 height 15
